Goal: Find specific page/section

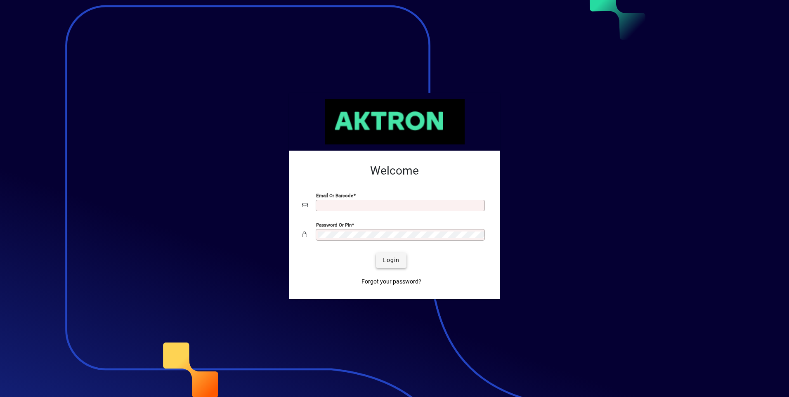
type input "**********"
click at [397, 263] on span "Login" at bounding box center [391, 260] width 17 height 9
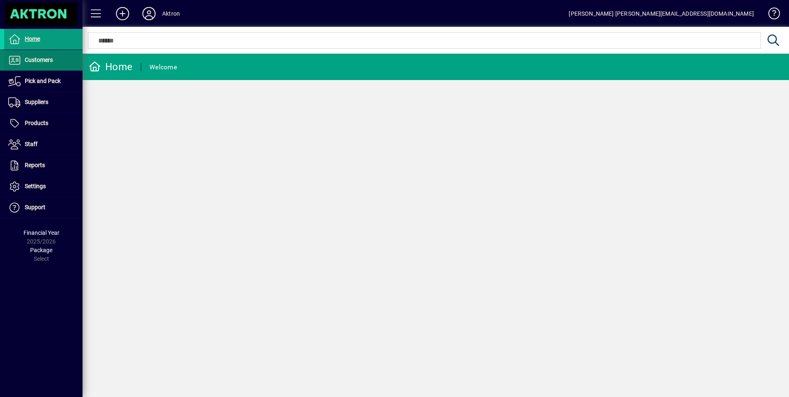
click at [45, 62] on span "Customers" at bounding box center [39, 60] width 28 height 7
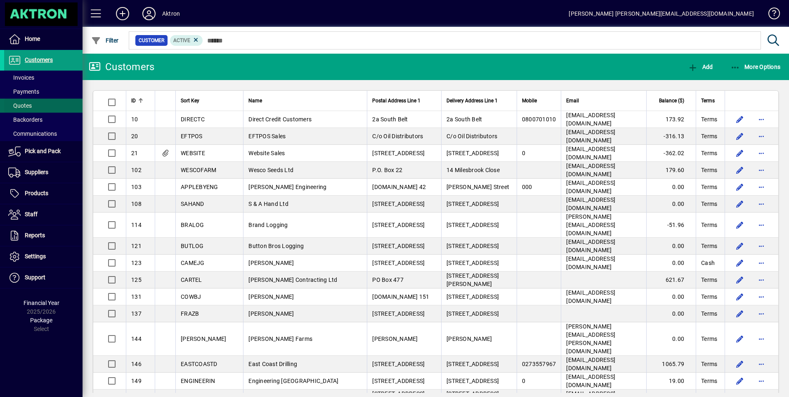
click at [27, 107] on span "Quotes" at bounding box center [20, 105] width 24 height 7
